Goal: Transaction & Acquisition: Purchase product/service

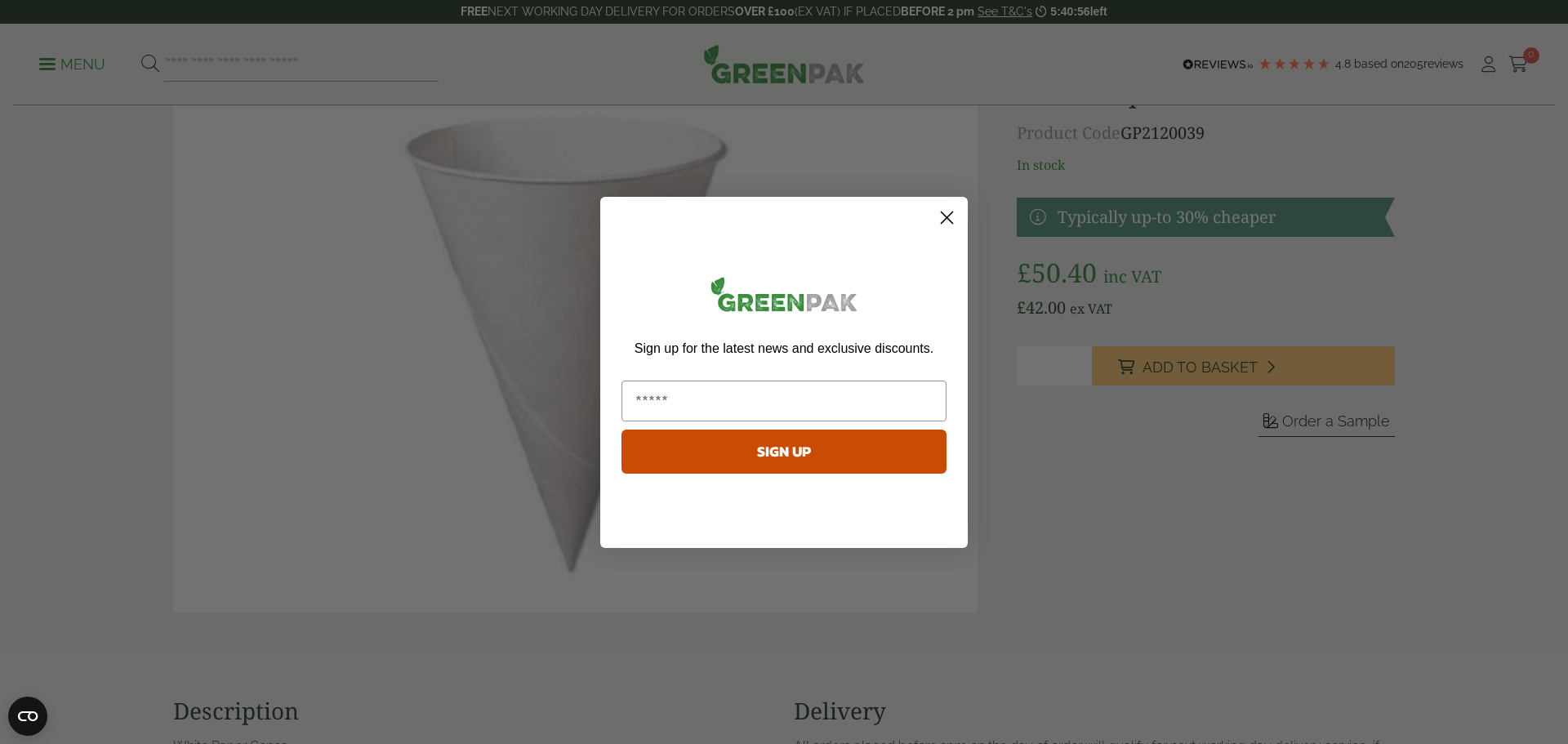
click at [945, 219] on icon "Close dialog" at bounding box center [948, 217] width 11 height 11
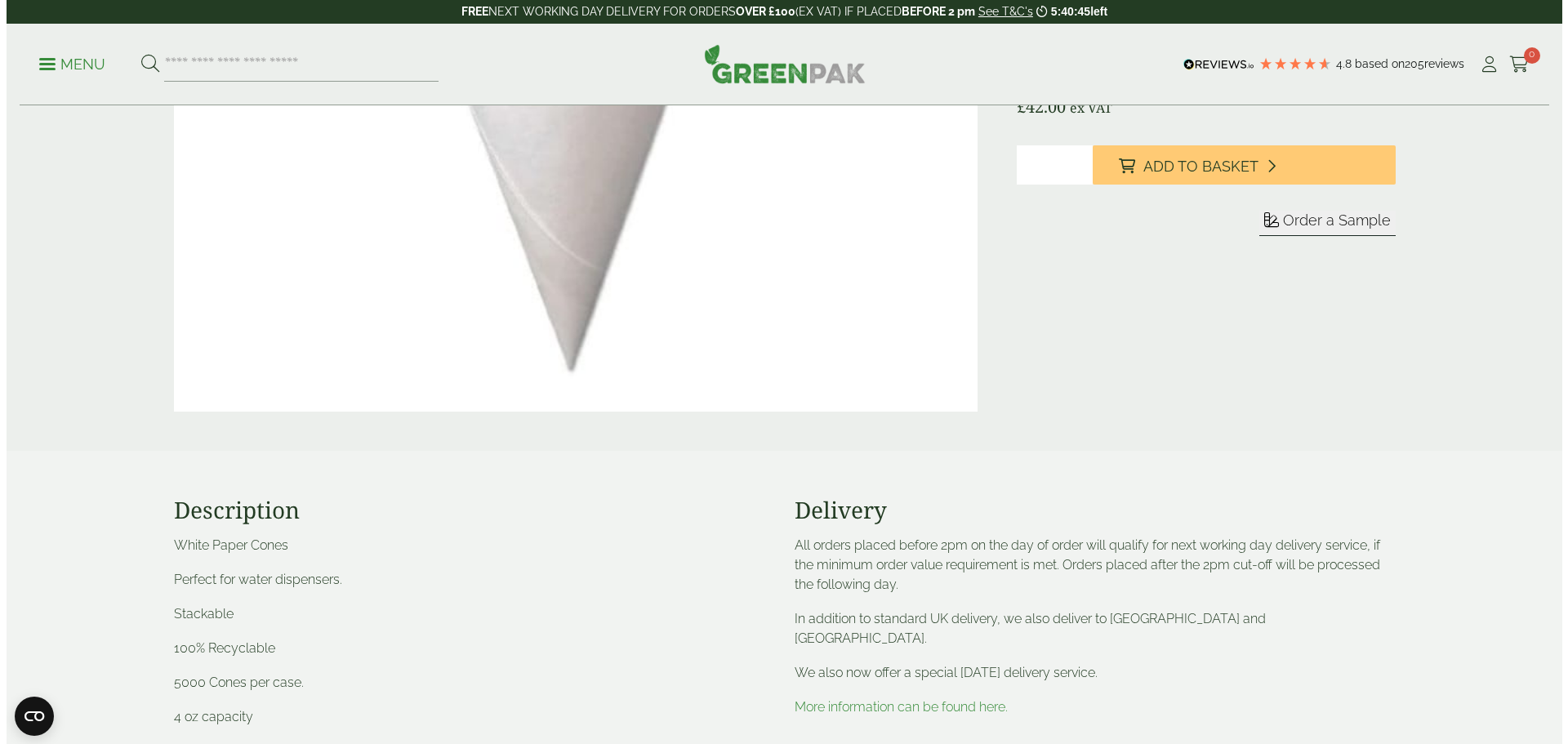
scroll to position [163, 0]
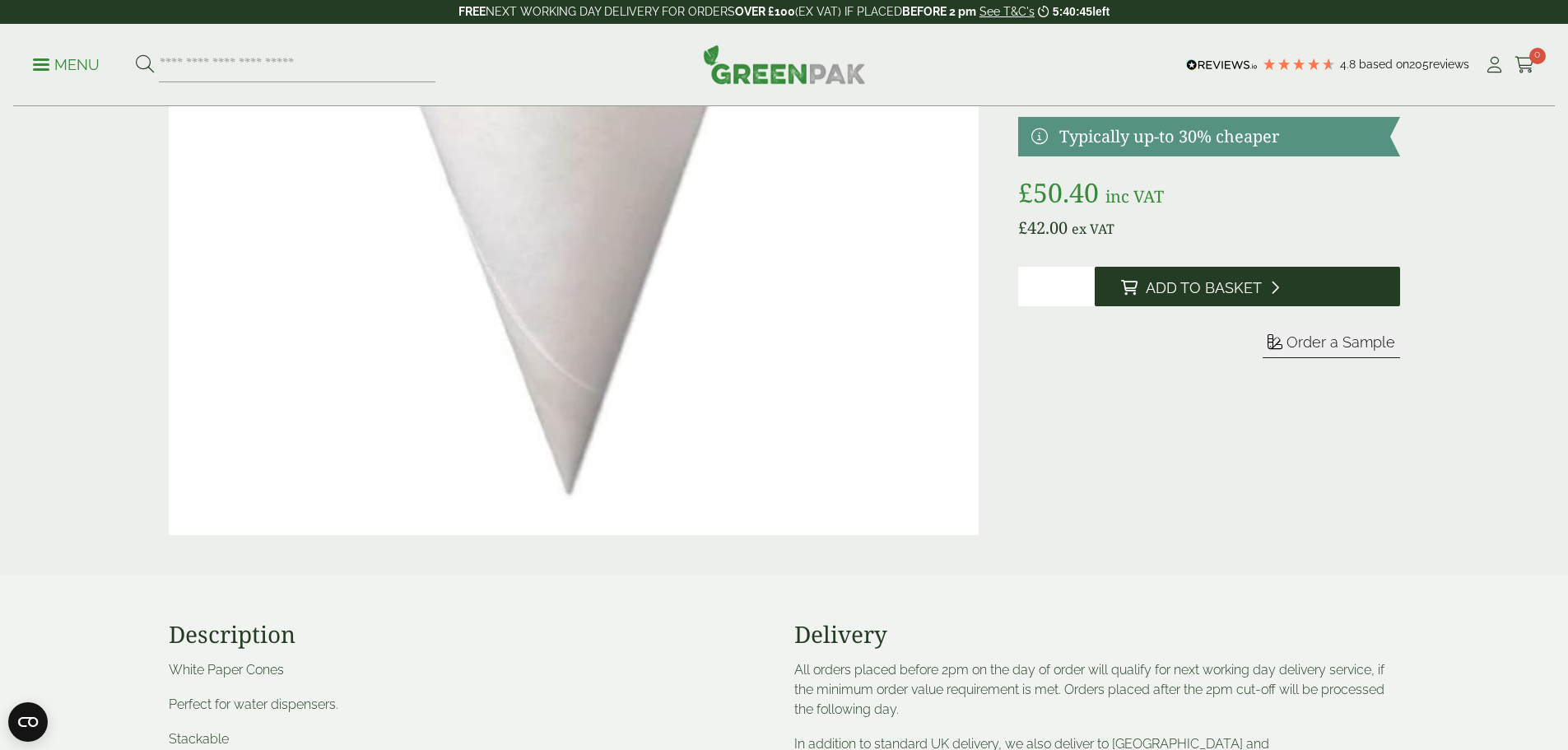
click at [1233, 281] on span "Add to Basket" at bounding box center [1203, 287] width 116 height 18
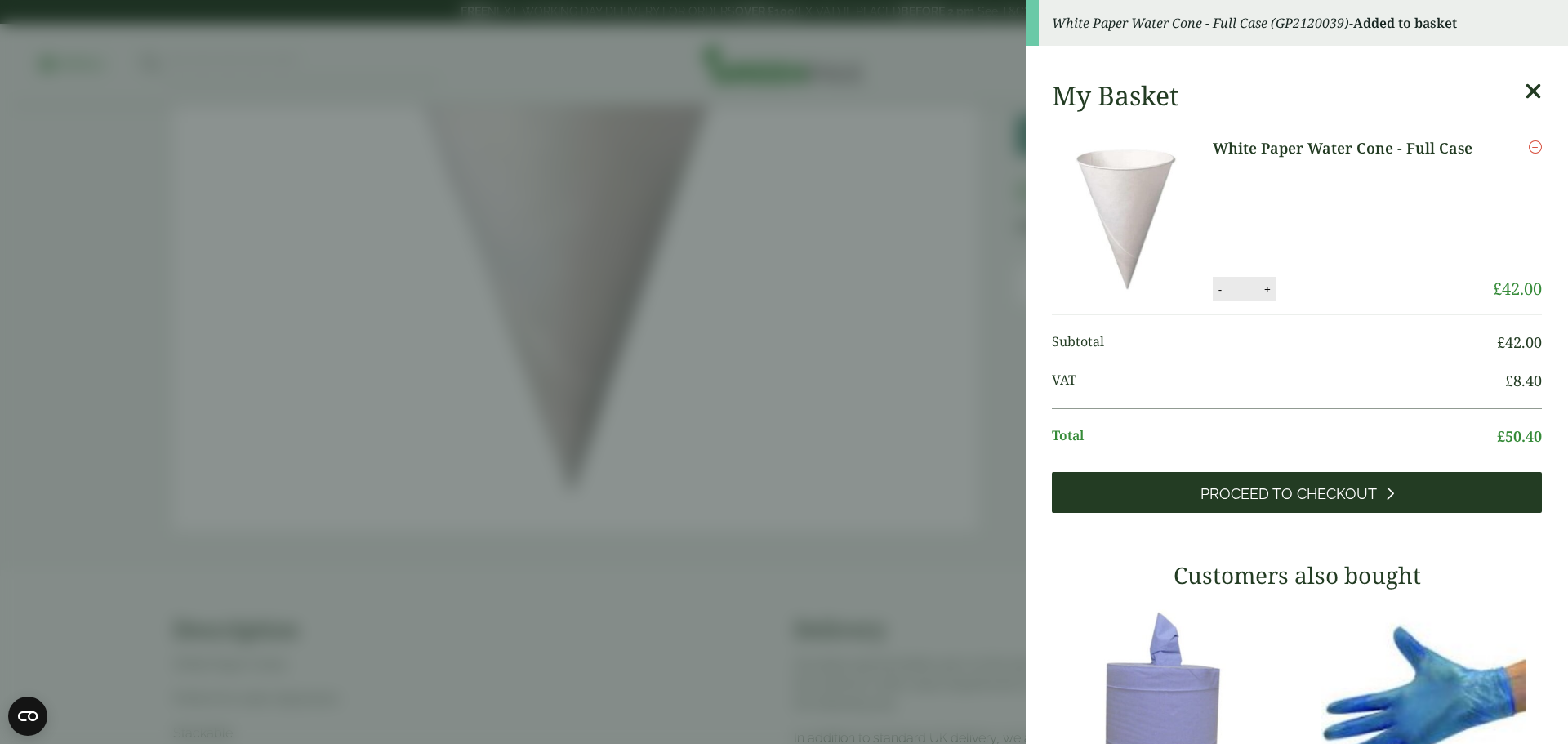
click at [1324, 497] on span "Proceed to Checkout" at bounding box center [1289, 494] width 176 height 18
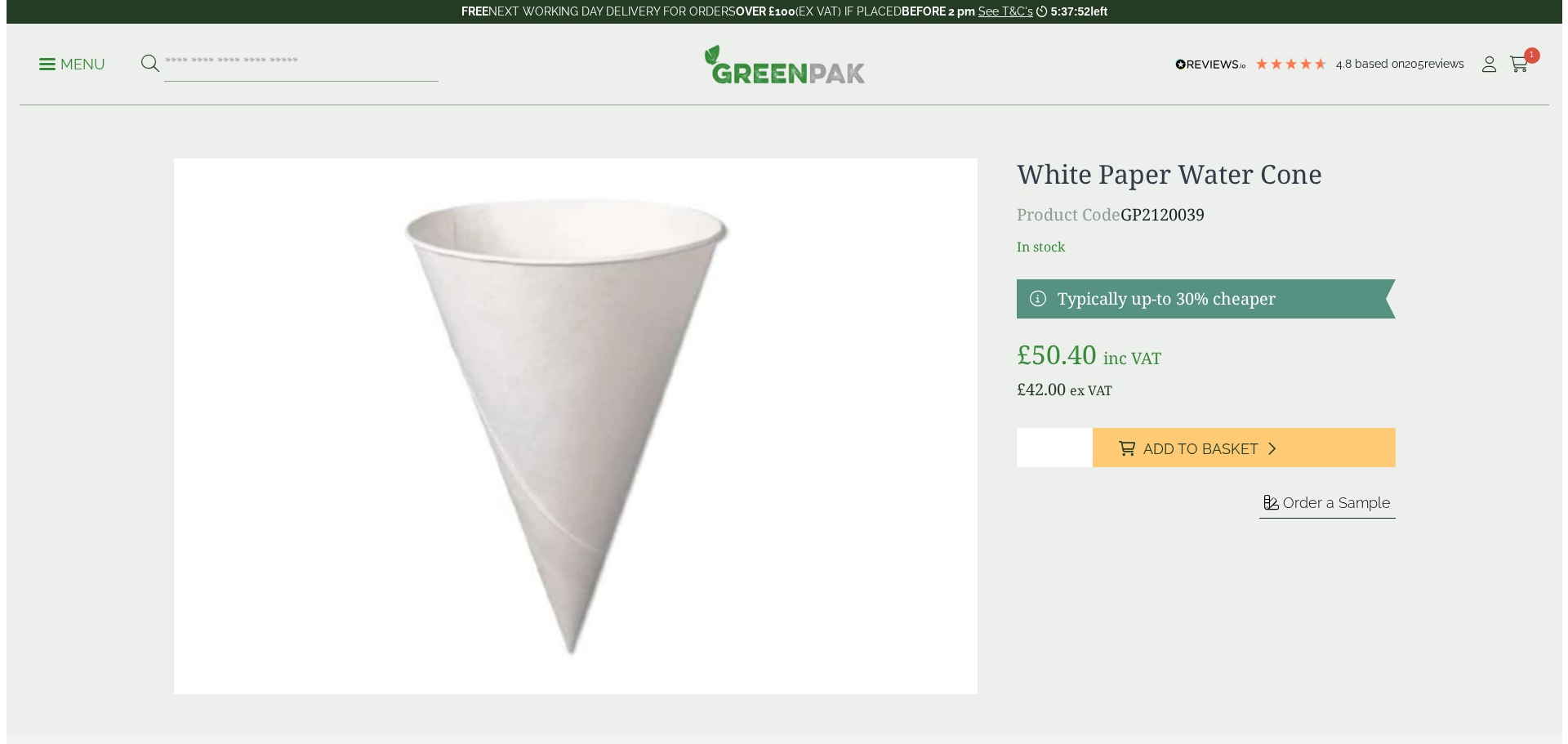
scroll to position [3, 0]
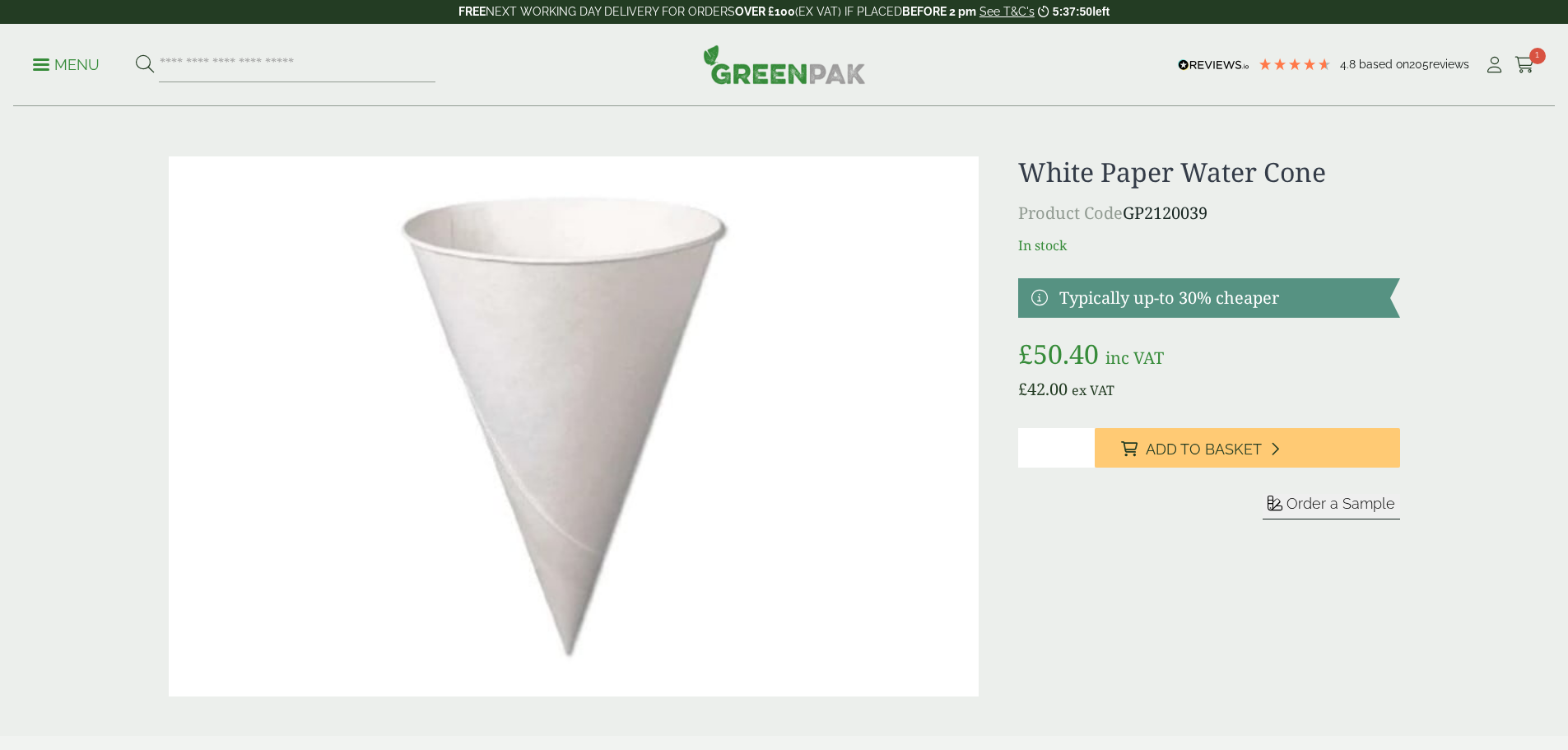
click at [1041, 292] on link at bounding box center [1208, 298] width 381 height 40
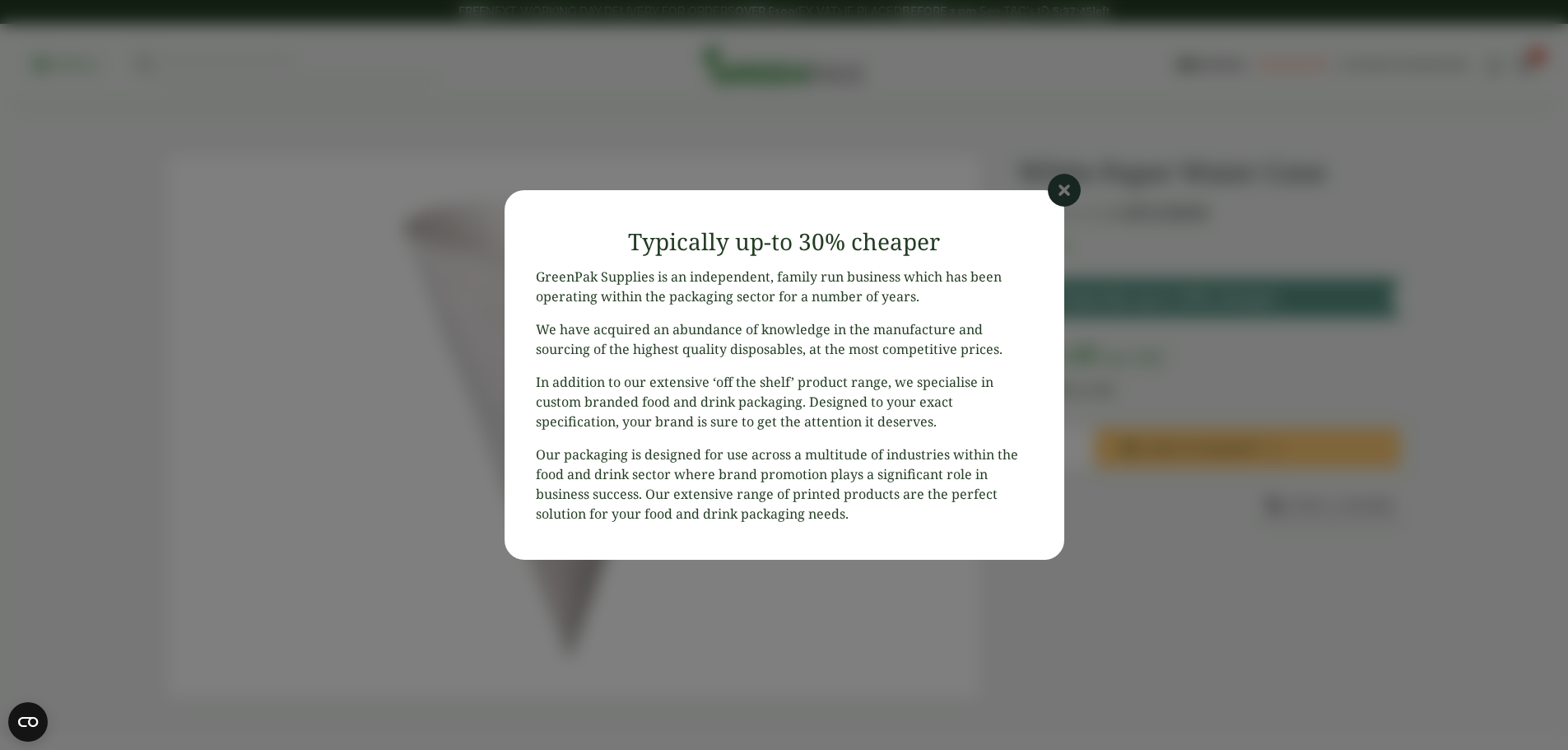
click at [1059, 198] on icon at bounding box center [1064, 190] width 33 height 33
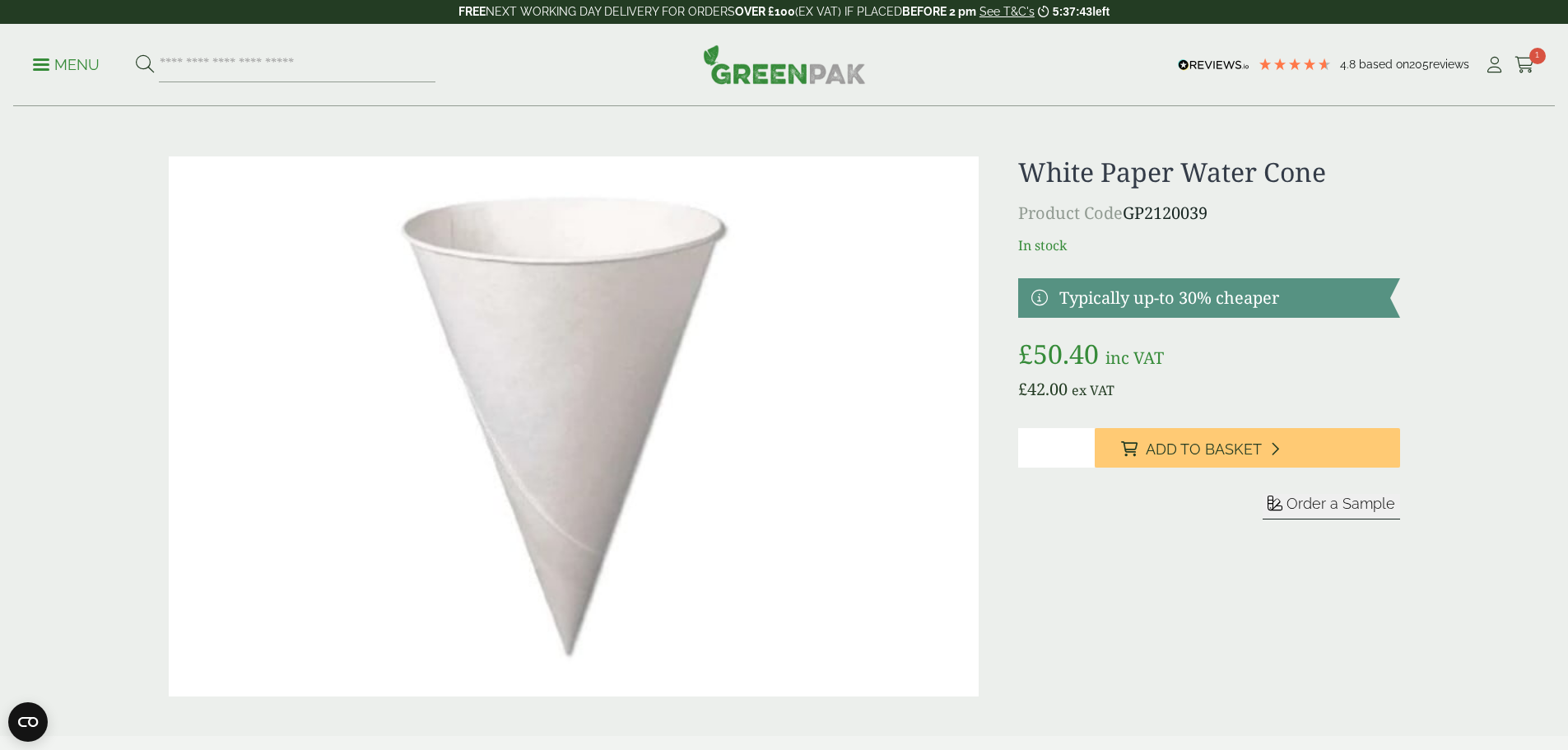
click at [49, 65] on span at bounding box center [41, 64] width 16 height 3
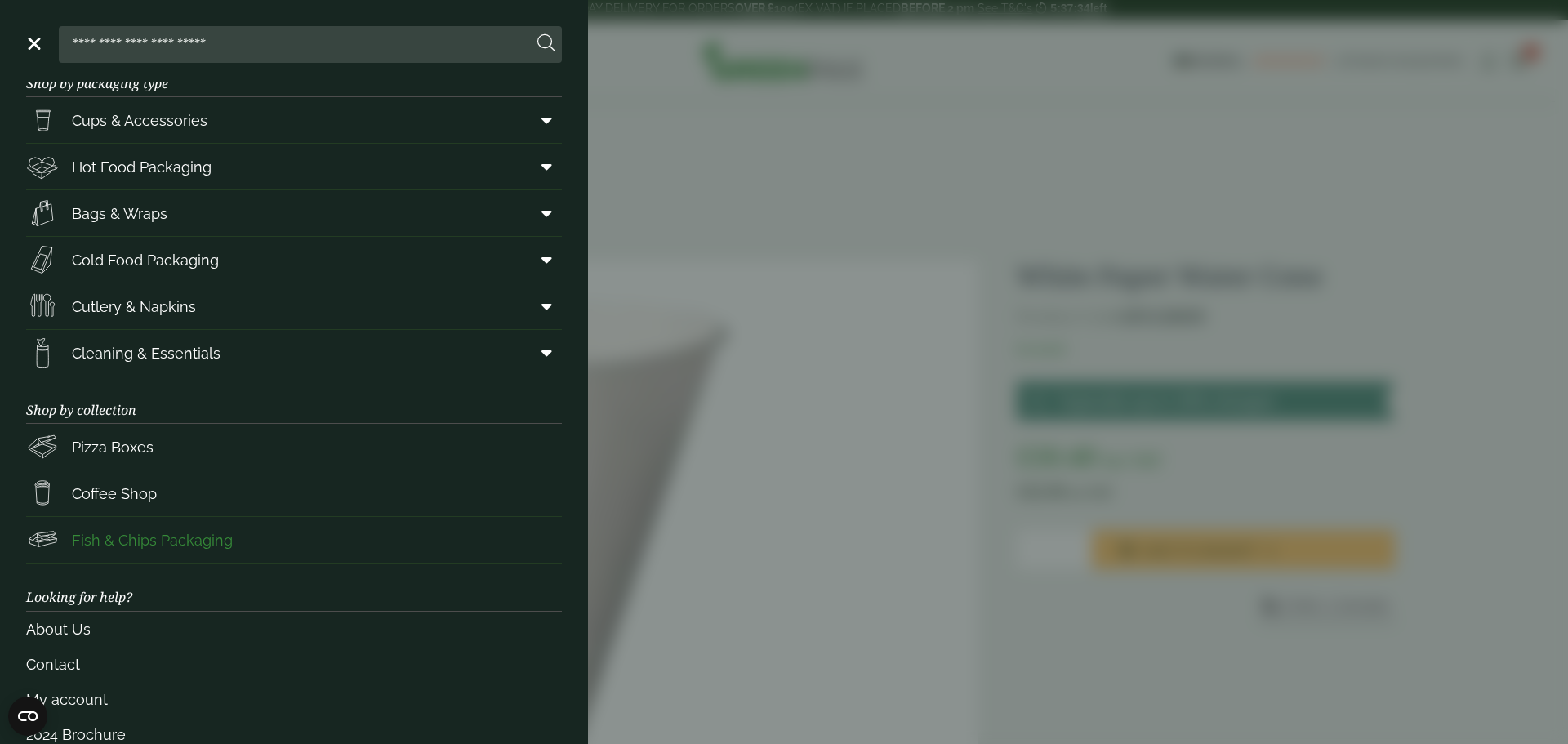
scroll to position [0, 0]
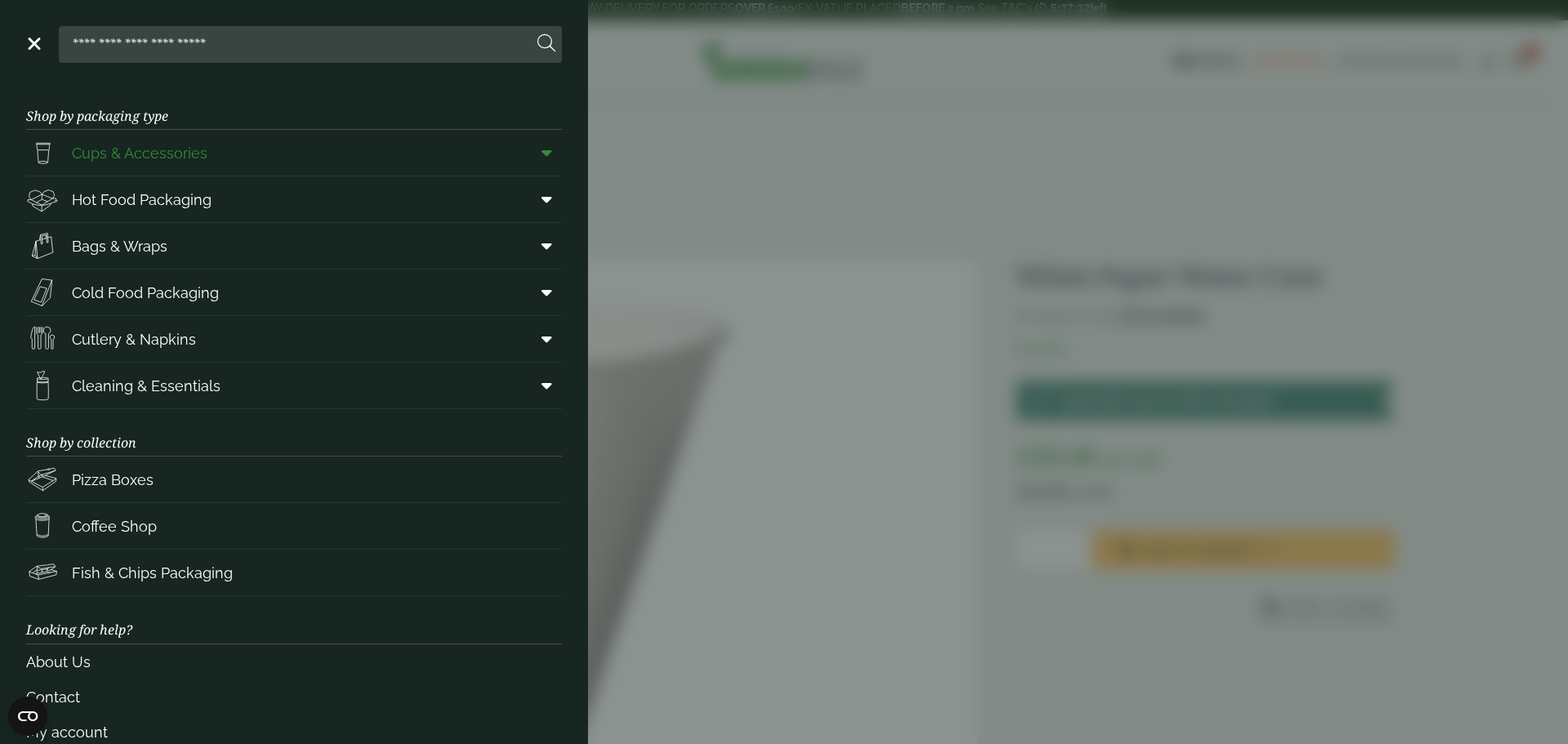
click at [542, 152] on icon at bounding box center [546, 152] width 10 height 16
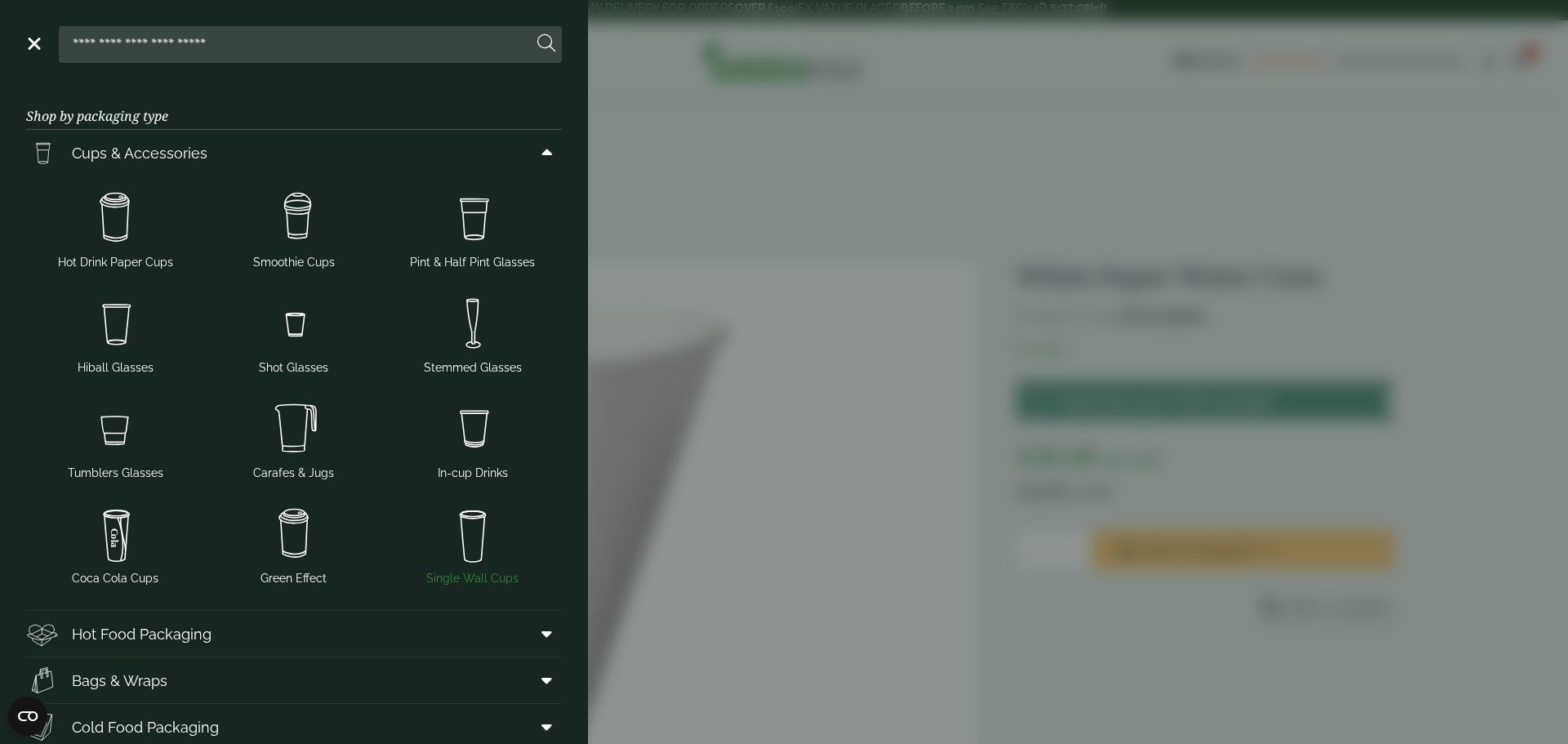
click at [464, 530] on img at bounding box center [472, 534] width 166 height 66
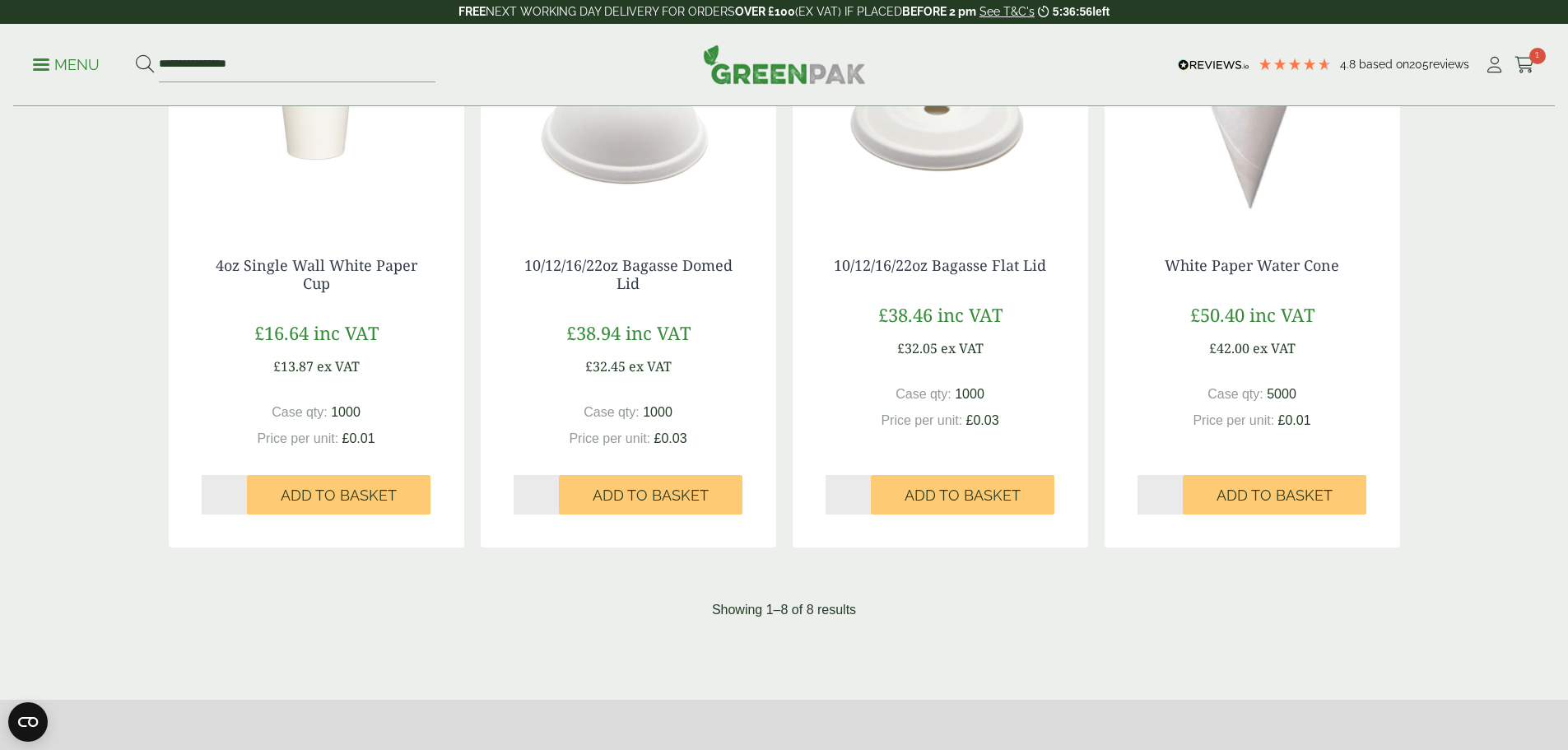
scroll to position [658, 0]
